Goal: Task Accomplishment & Management: Complete application form

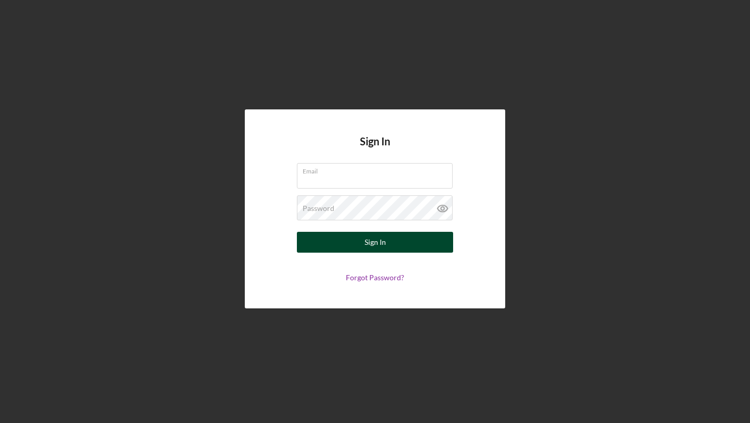
type input "[EMAIL_ADDRESS][DOMAIN_NAME]"
click at [384, 237] on div "Sign In" at bounding box center [375, 242] width 21 height 21
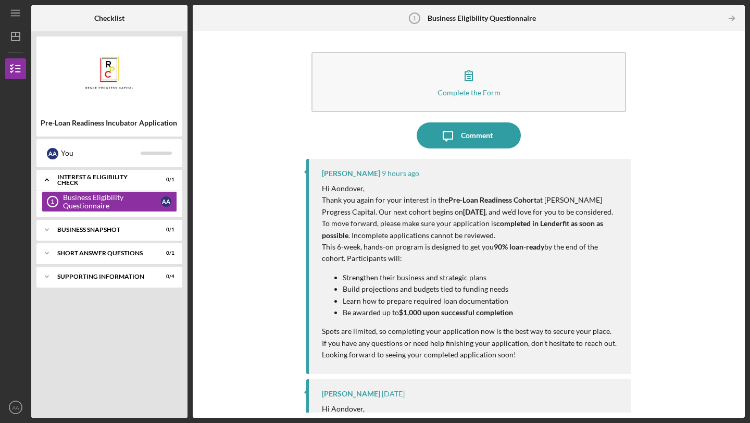
scroll to position [119, 0]
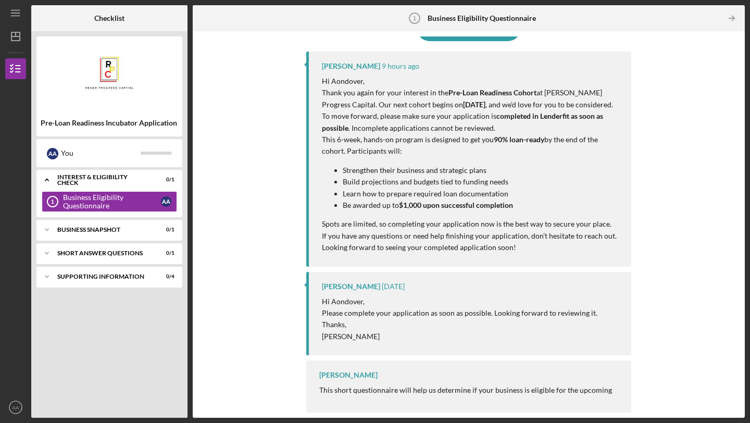
click at [450, 381] on div "[PERSON_NAME] This short questionnaire will help us determine if your business …" at bounding box center [468, 386] width 325 height 52
click at [446, 376] on div "[PERSON_NAME] This short questionnaire will help us determine if your business …" at bounding box center [468, 386] width 325 height 52
click at [134, 211] on link "Business Eligibility Questionnaire 1 Business Eligibility Questionnaire A A" at bounding box center [109, 201] width 135 height 21
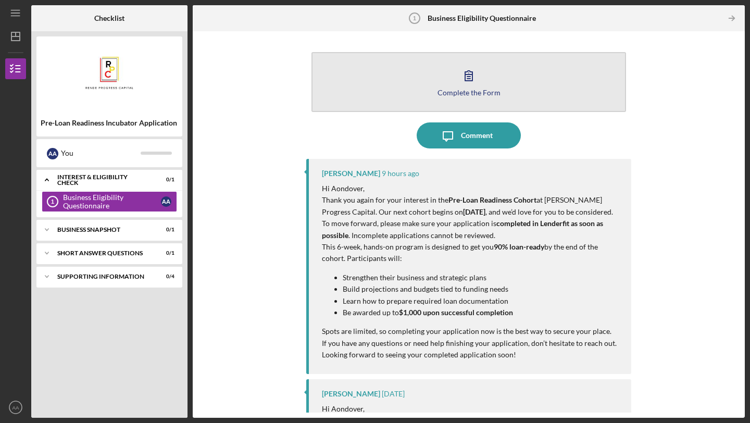
click at [505, 95] on button "Complete the Form Form" at bounding box center [468, 82] width 315 height 60
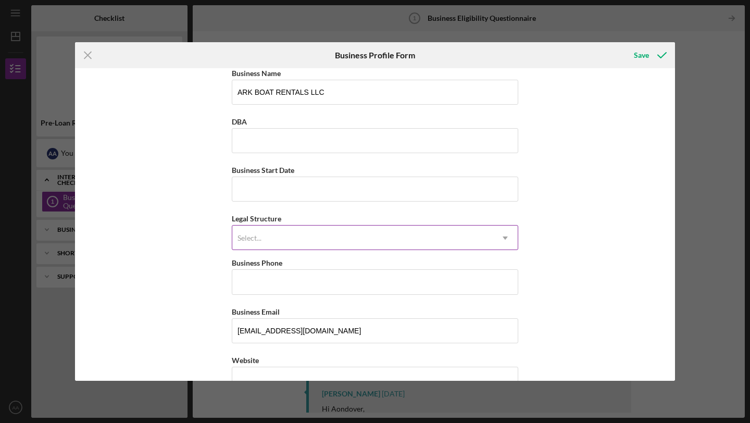
scroll to position [11, 0]
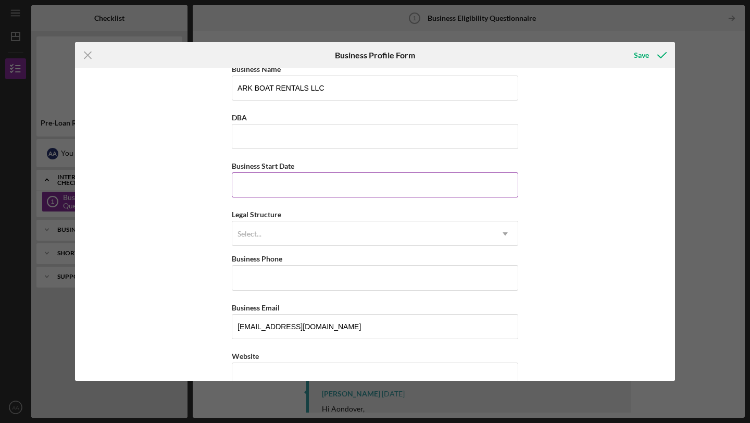
click at [424, 178] on input "Business Start Date" at bounding box center [375, 184] width 286 height 25
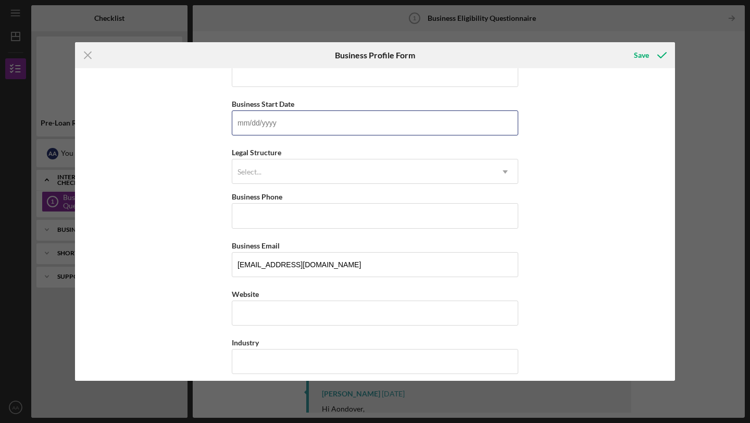
scroll to position [75, 0]
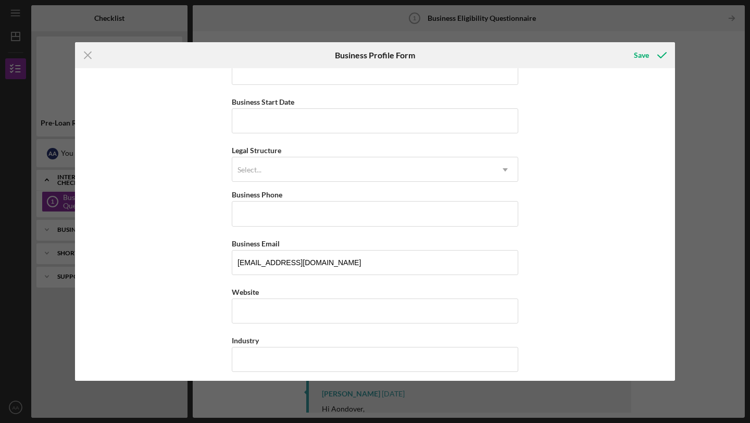
click at [493, 147] on div "Legal Structure Select... Icon/Dropdown Arrow" at bounding box center [375, 163] width 286 height 38
click at [452, 170] on div "Select..." at bounding box center [362, 170] width 260 height 24
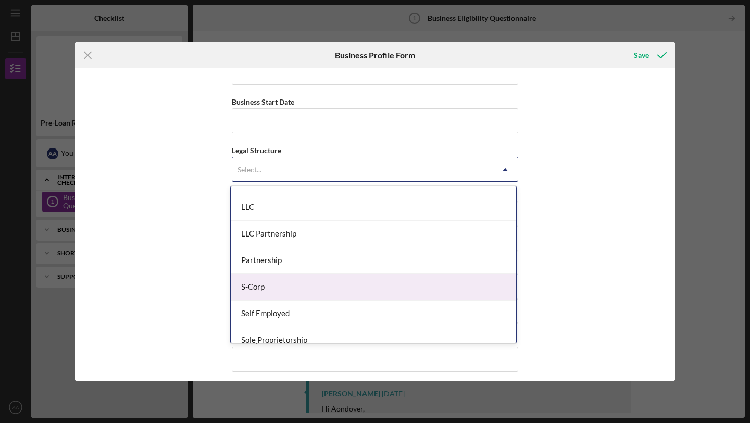
scroll to position [188, 0]
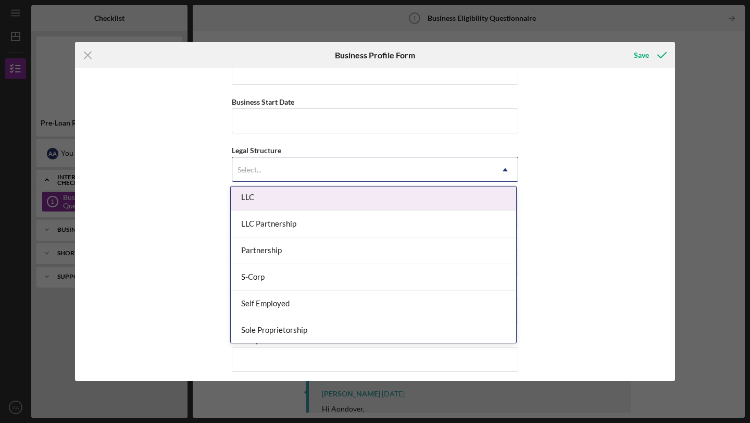
click at [372, 201] on div "LLC" at bounding box center [373, 197] width 285 height 27
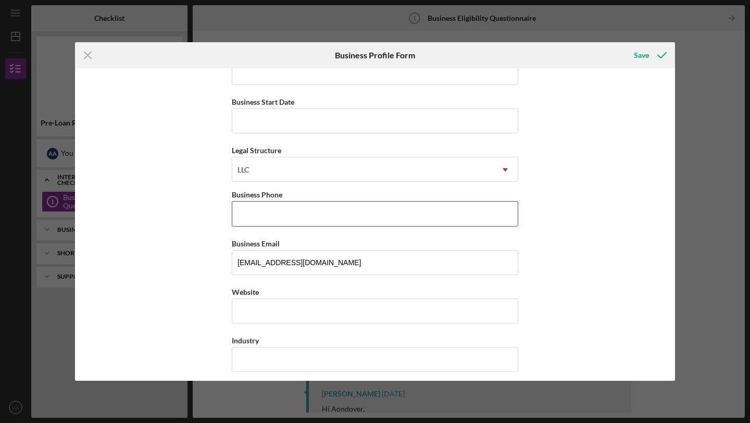
click at [434, 210] on input "Business Phone" at bounding box center [375, 213] width 286 height 25
type input "[PHONE_NUMBER]"
type input "[STREET_ADDRESS][PERSON_NAME]"
type input "[GEOGRAPHIC_DATA]"
type input "MI"
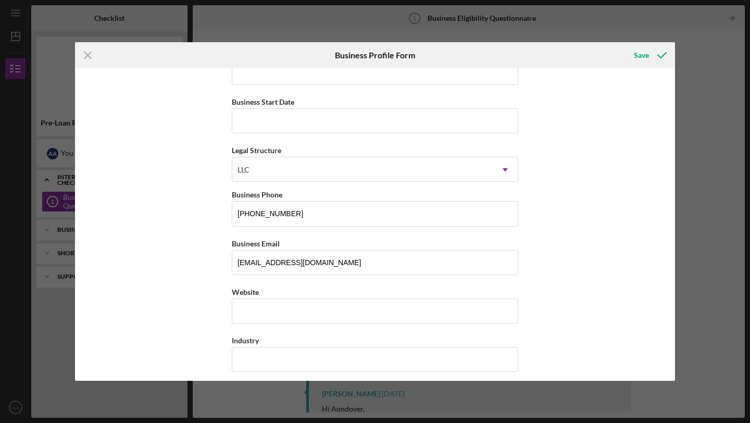
type input "49504"
type input "MI"
type input "[PHONE_NUMBER]"
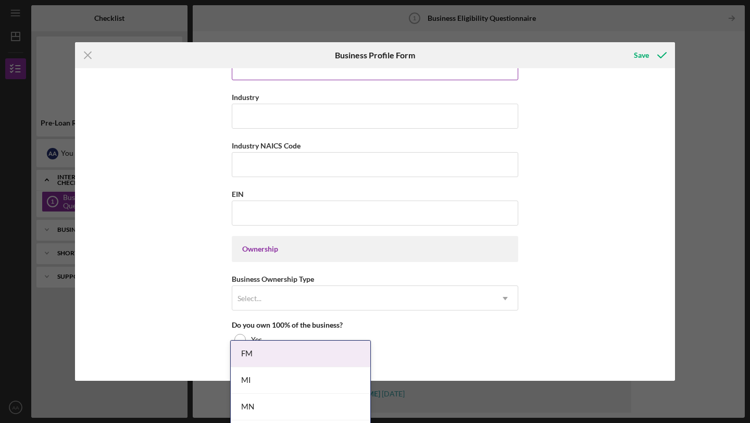
scroll to position [265, 0]
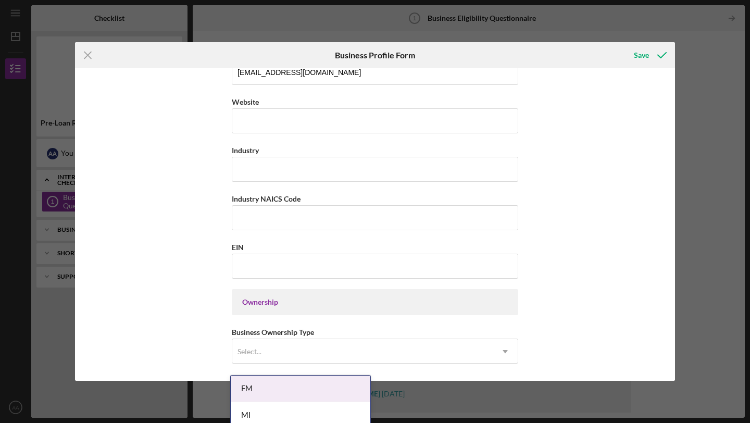
click at [597, 194] on div "Business Name ARK BOAT RENTALS LLC DBA Business Start Date Legal Structure LLC …" at bounding box center [375, 224] width 600 height 312
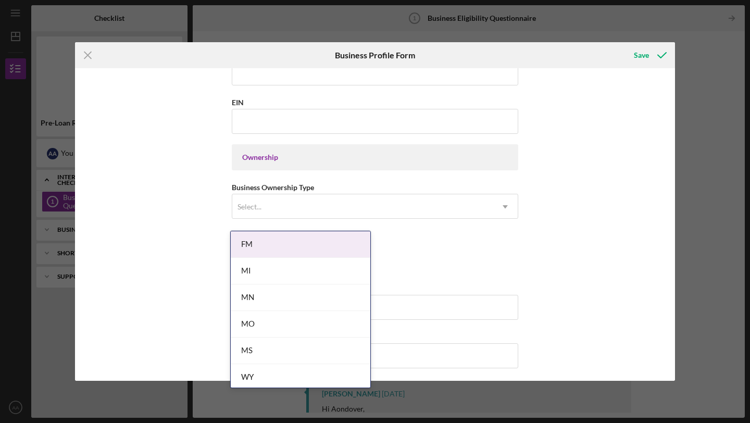
scroll to position [409, 0]
